Goal: Check status: Check status

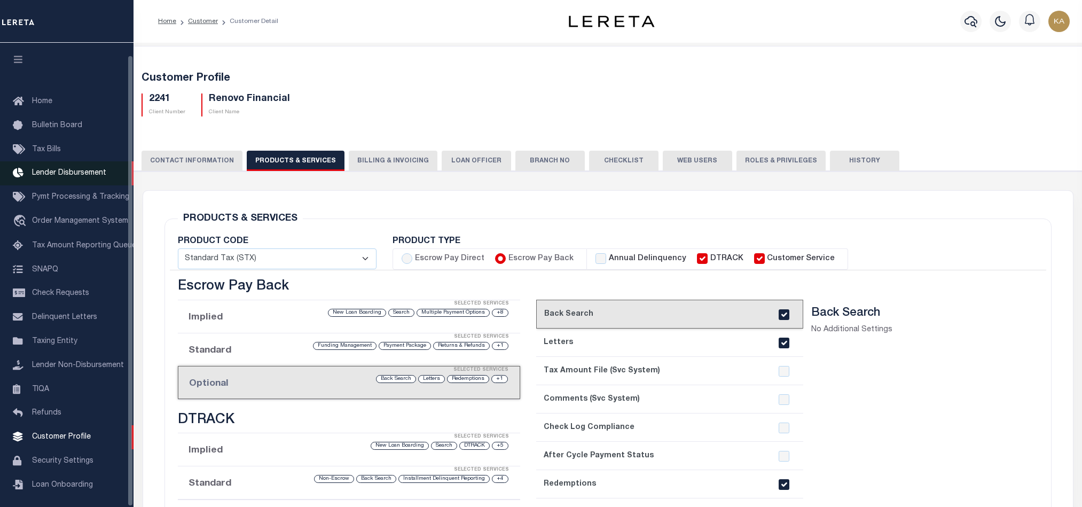
click at [60, 169] on span "Lender Disbursement" at bounding box center [69, 172] width 74 height 7
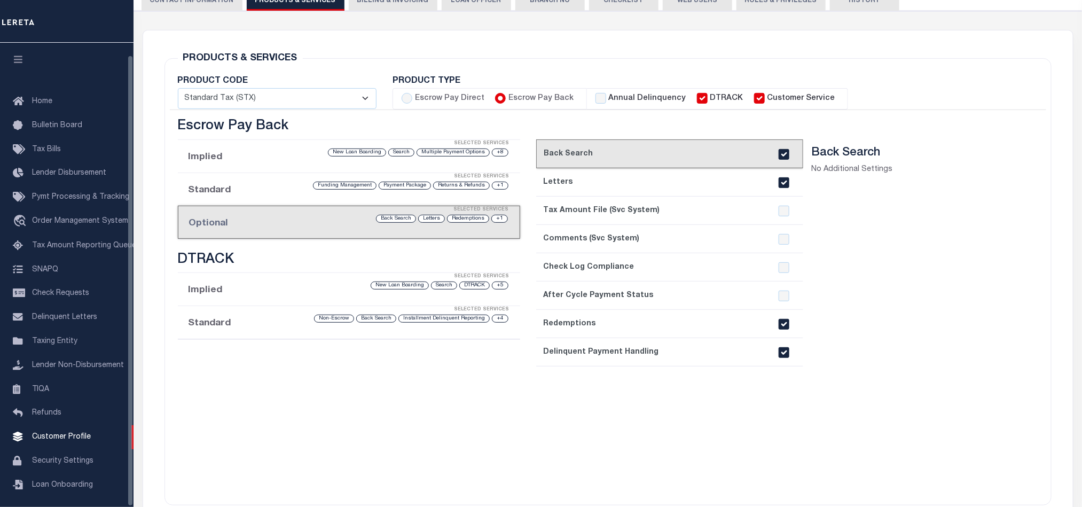
scroll to position [13, 0]
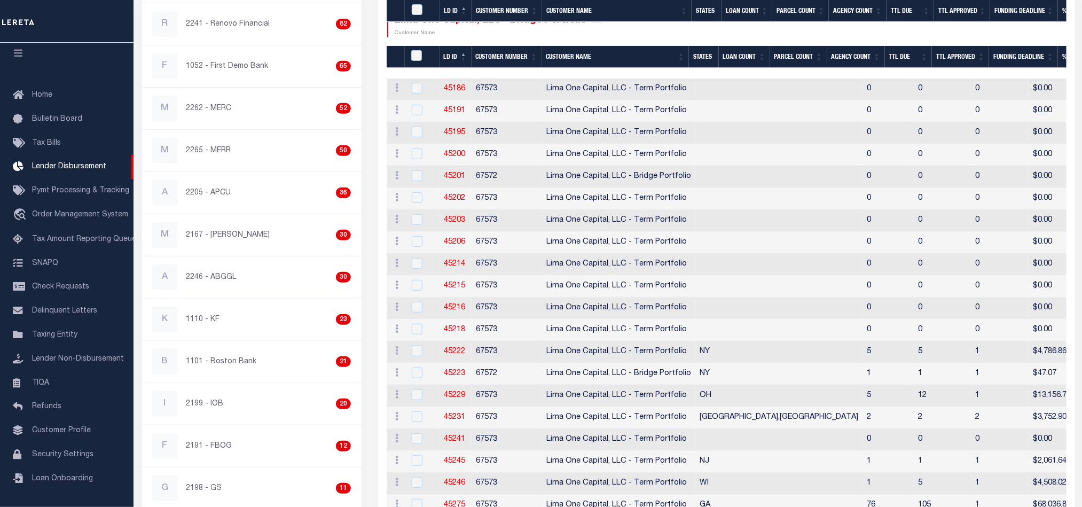
scroll to position [401, 0]
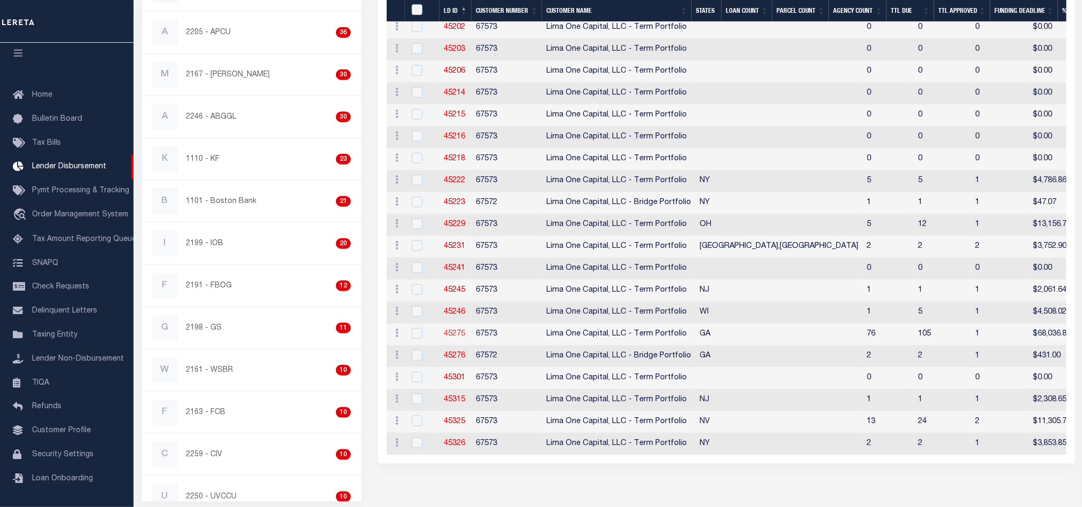
click at [455, 338] on link "45275" at bounding box center [454, 333] width 21 height 7
checkbox input "true"
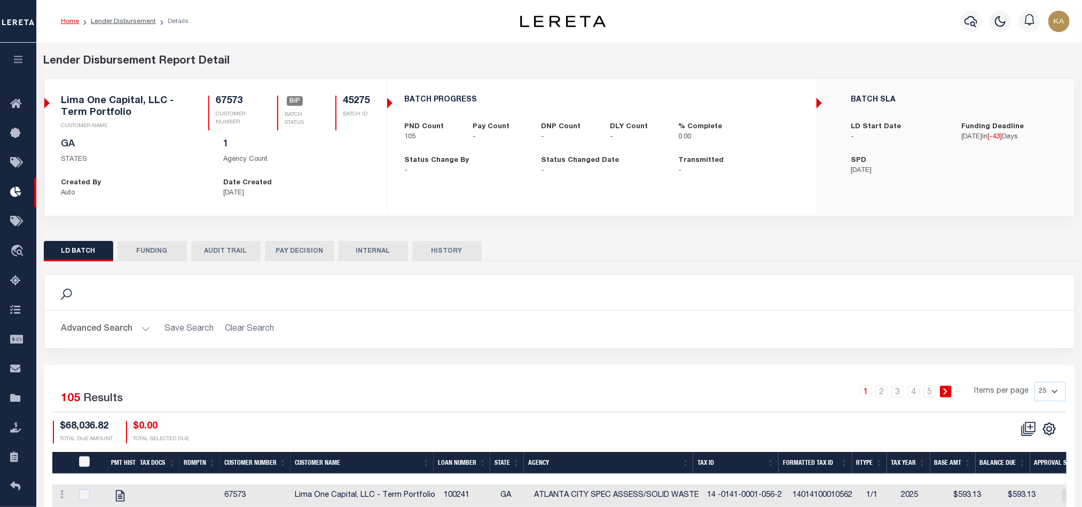
click at [899, 463] on th "Tax Year" at bounding box center [908, 463] width 43 height 22
click at [899, 462] on th "Tax Year" at bounding box center [903, 463] width 43 height 22
click at [120, 23] on link "Lender Disbursement" at bounding box center [123, 21] width 65 height 6
checkbox input "true"
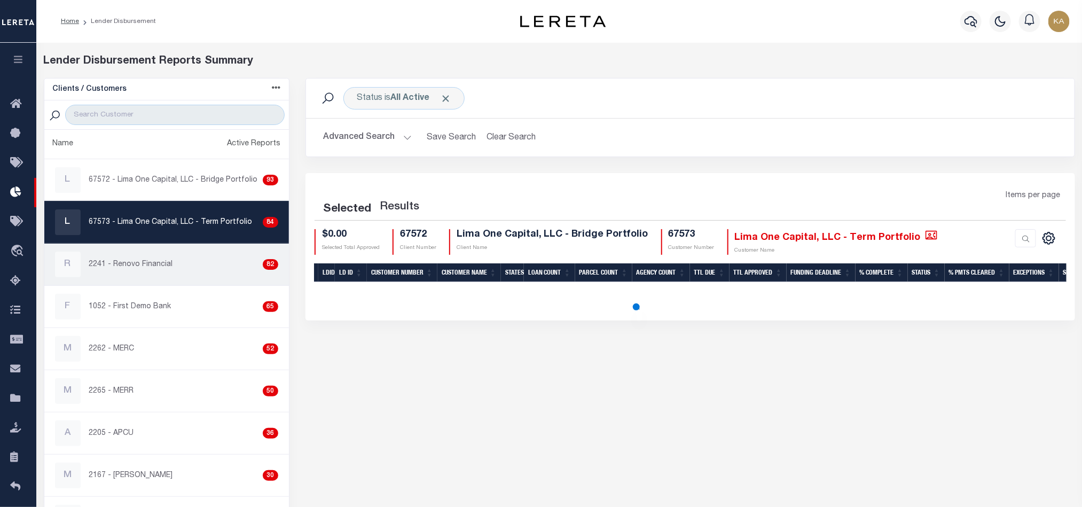
click at [133, 276] on div "R 2241 - Renovo Financial 82" at bounding box center [166, 265] width 223 height 26
checkbox input "true"
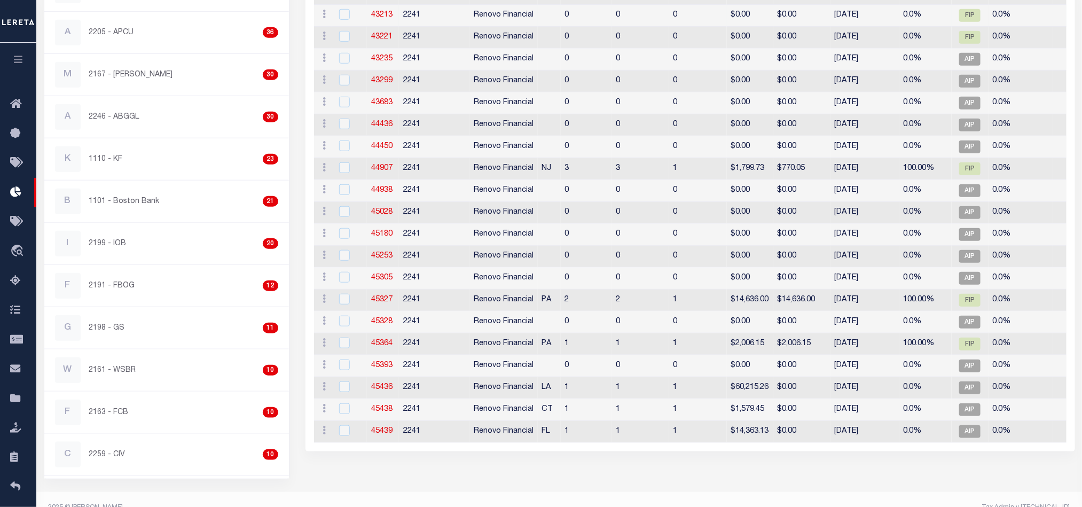
scroll to position [80, 0]
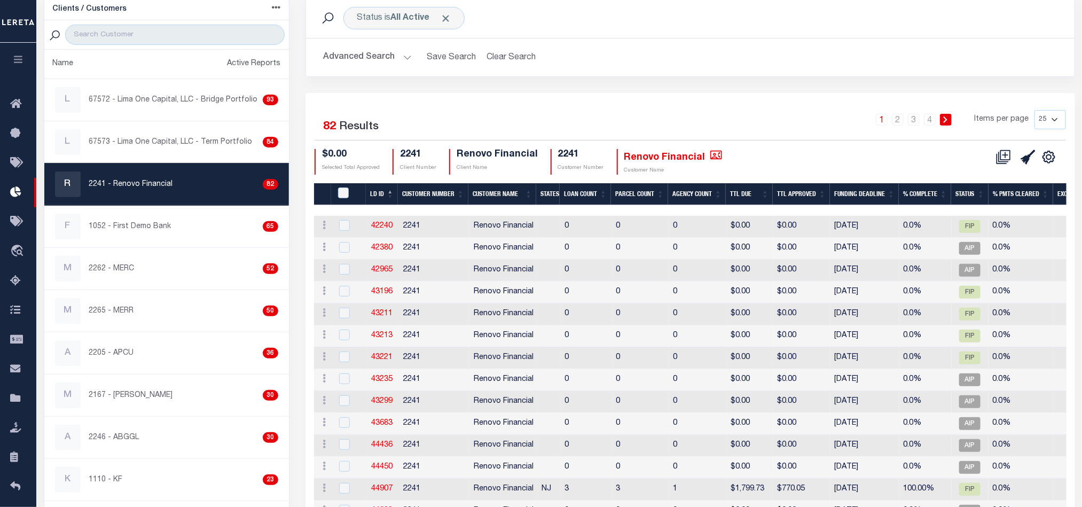
click at [872, 192] on th "Funding Deadline" at bounding box center [864, 194] width 69 height 22
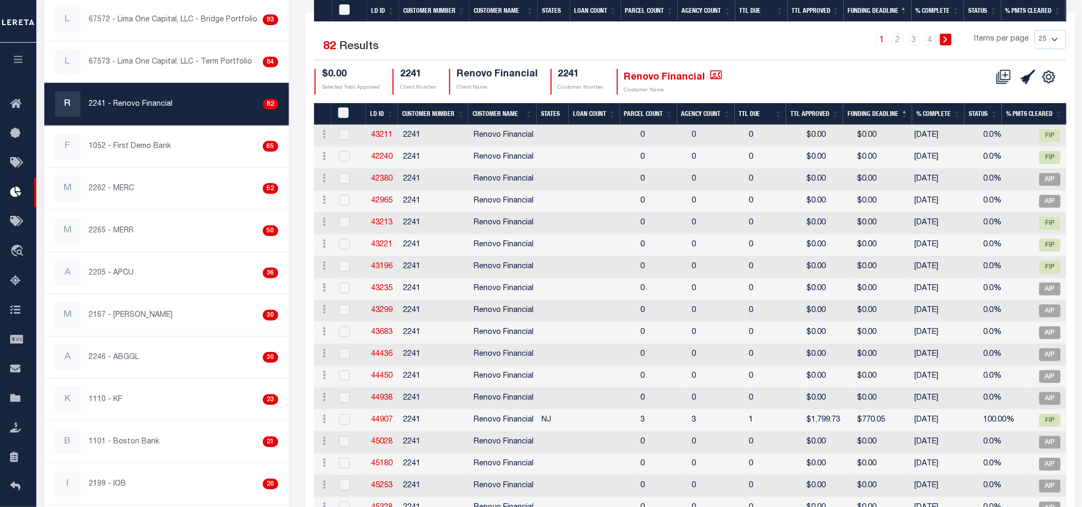
scroll to position [404, 0]
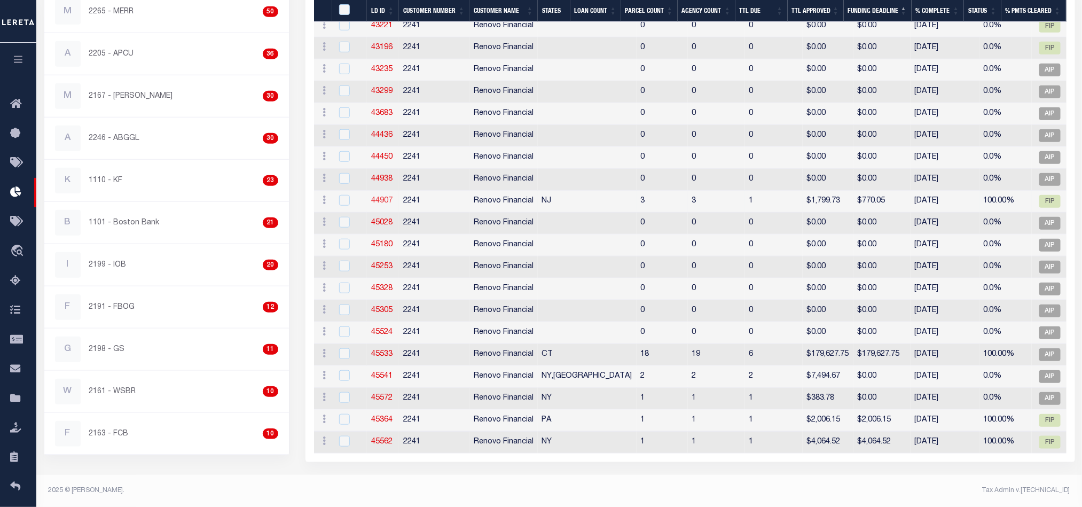
click at [377, 197] on link "44907" at bounding box center [381, 200] width 21 height 7
checkbox input "true"
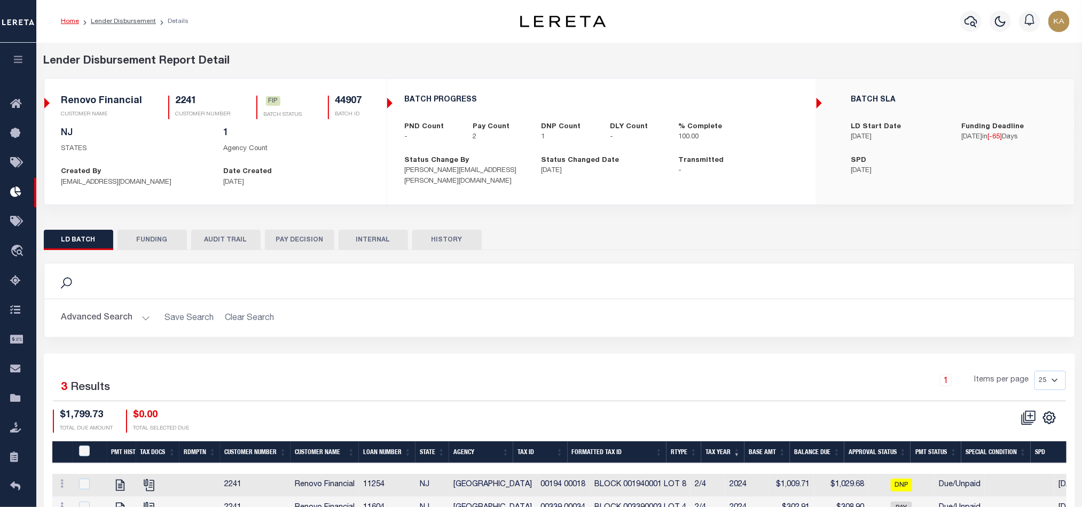
scroll to position [87, 0]
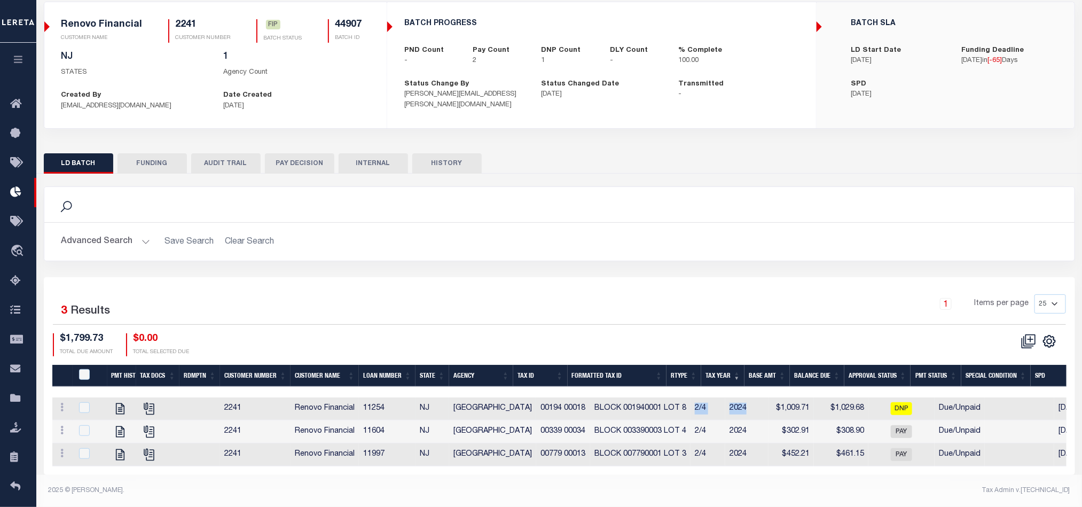
drag, startPoint x: 670, startPoint y: 402, endPoint x: 729, endPoint y: 399, distance: 59.3
click at [729, 399] on tr "View Tax Line Detail View Accutax Payment History 2241 Renovo Financial 11254 N…" at bounding box center [725, 408] width 1346 height 23
click at [122, 402] on icon "" at bounding box center [120, 409] width 14 height 14
checkbox input "true"
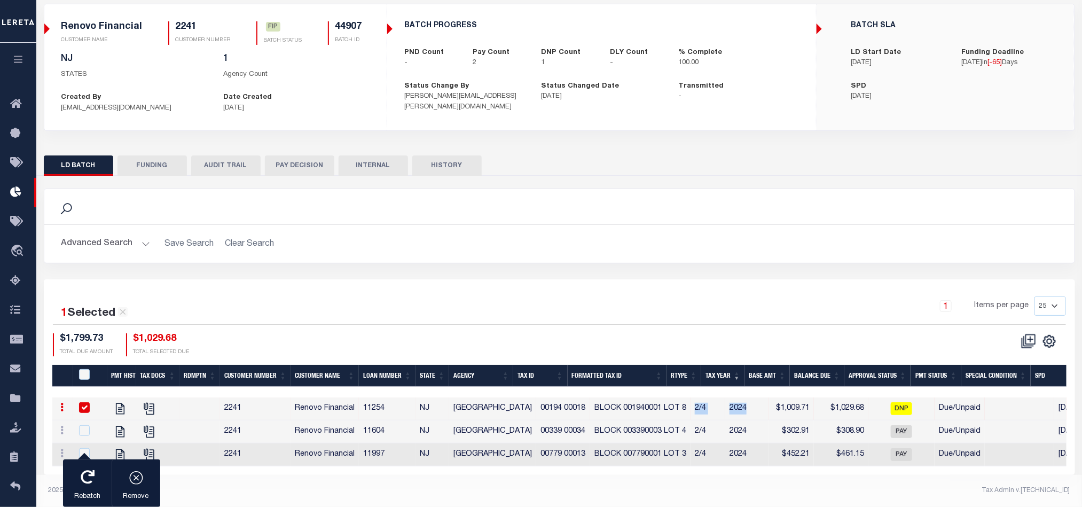
scroll to position [85, 0]
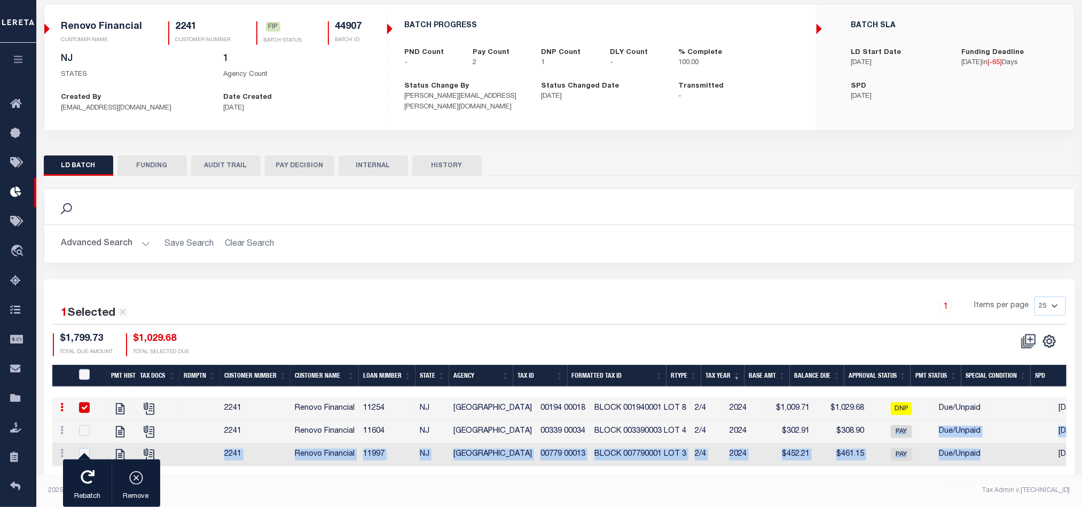
drag, startPoint x: 962, startPoint y: 442, endPoint x: 851, endPoint y: 418, distance: 113.6
click at [851, 418] on tbody "View Tax Line Detail View Accutax Payment History 2241 Renovo Financial 11254 N…" at bounding box center [725, 431] width 1346 height 69
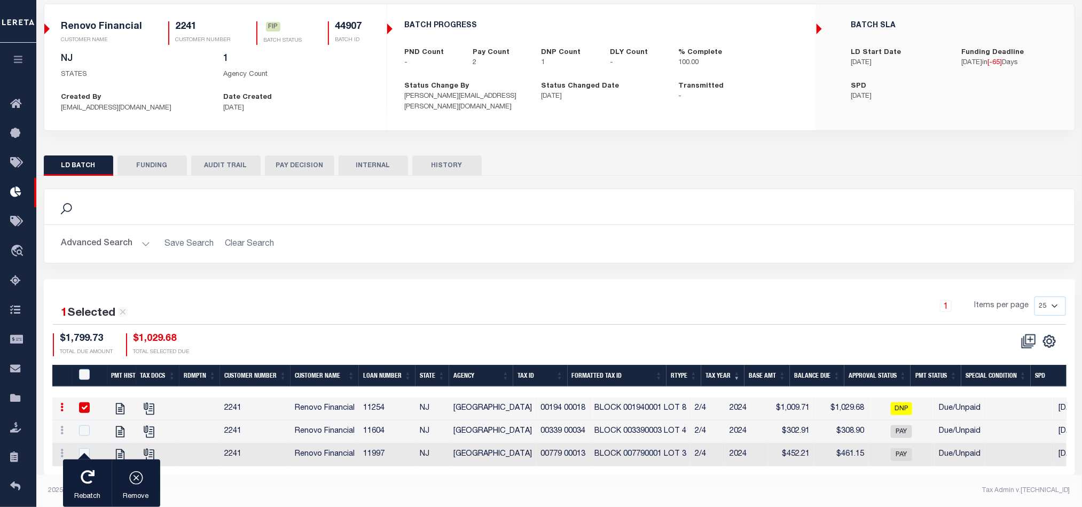
click at [782, 431] on td "$302.91" at bounding box center [790, 431] width 45 height 23
checkbox input "true"
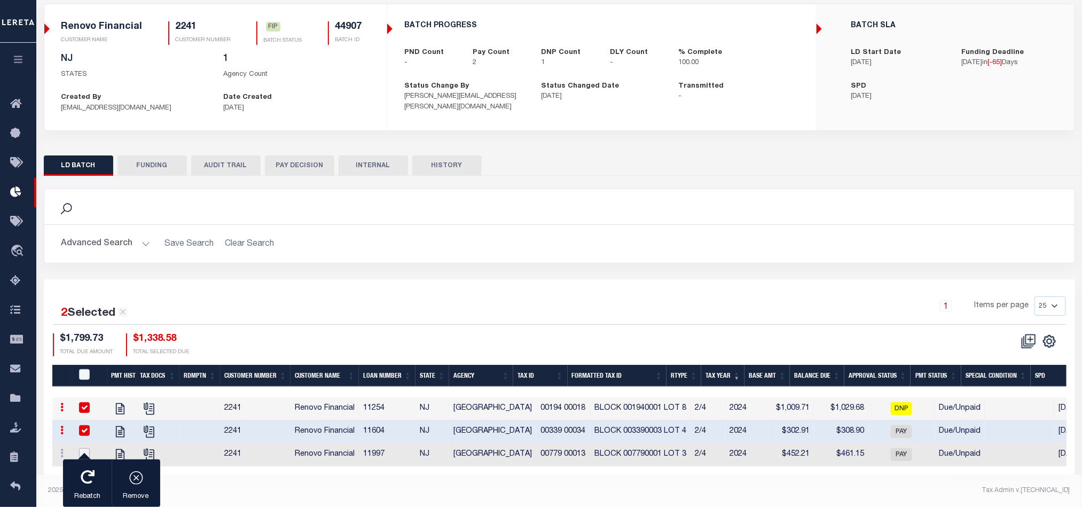
click at [84, 448] on input "checkbox" at bounding box center [84, 453] width 11 height 11
checkbox input "true"
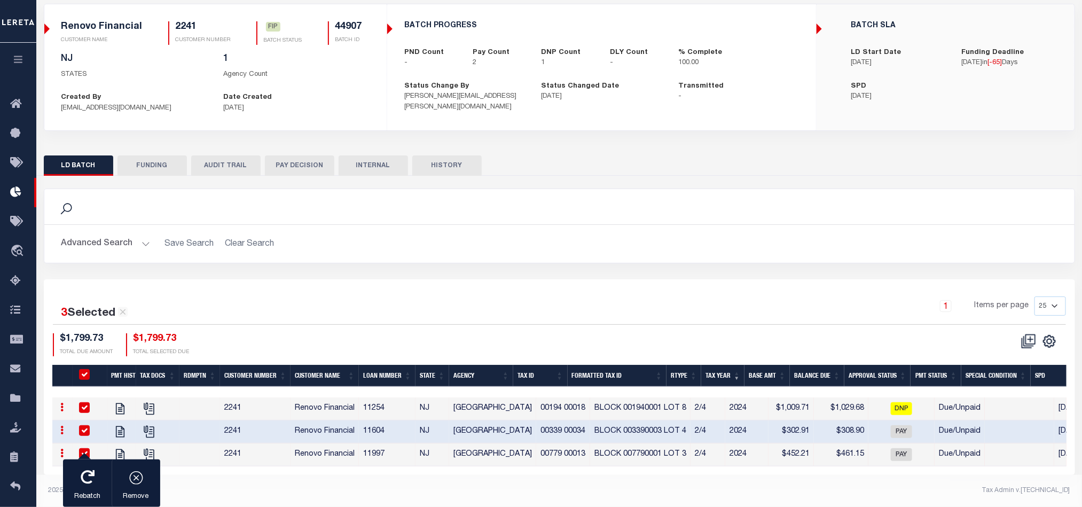
click at [83, 402] on input "checkbox" at bounding box center [84, 407] width 11 height 11
checkbox input "false"
